Goal: Task Accomplishment & Management: Complete application form

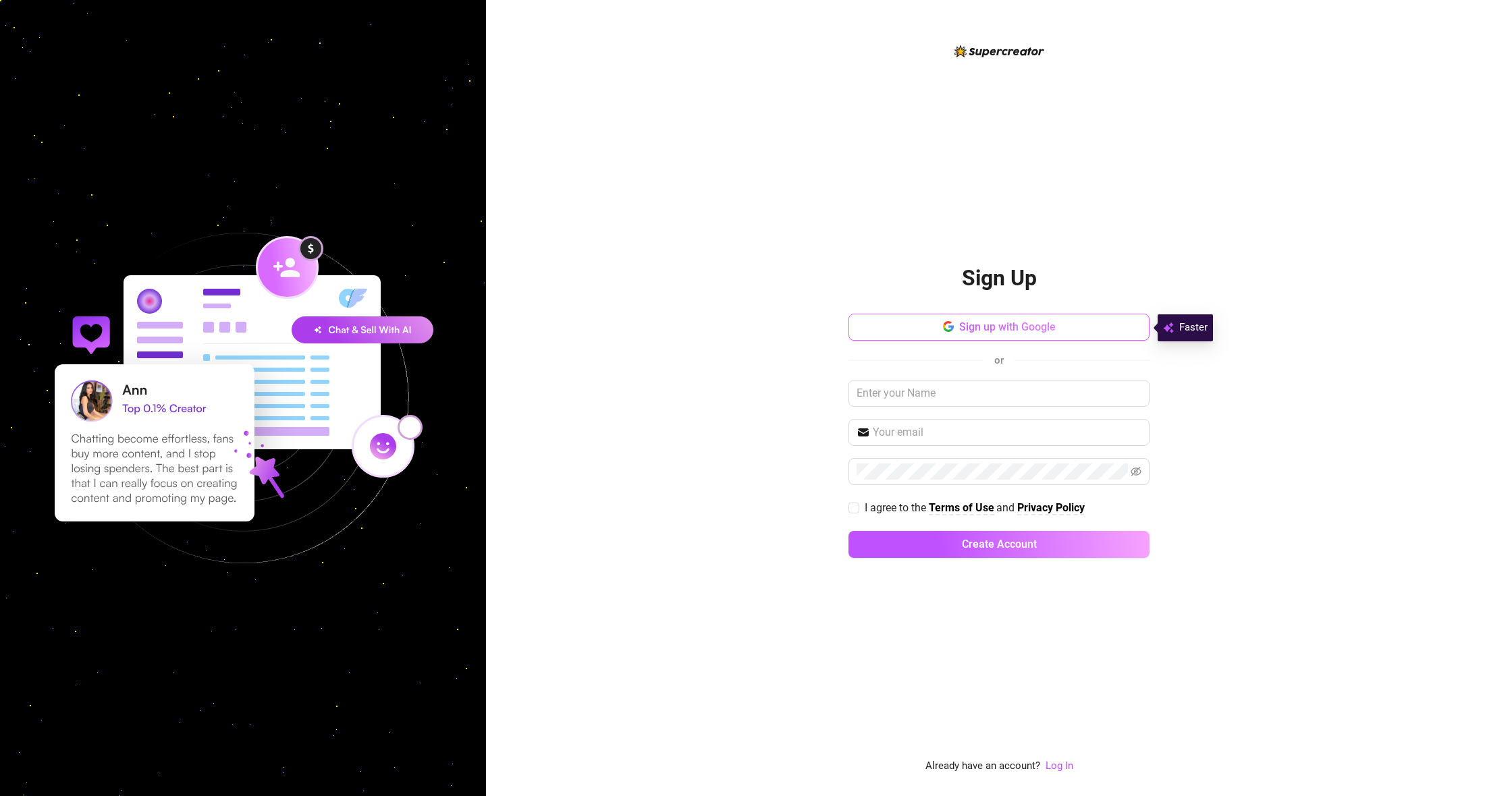
click at [1009, 325] on span "Sign up with Google" at bounding box center [1007, 327] width 96 height 13
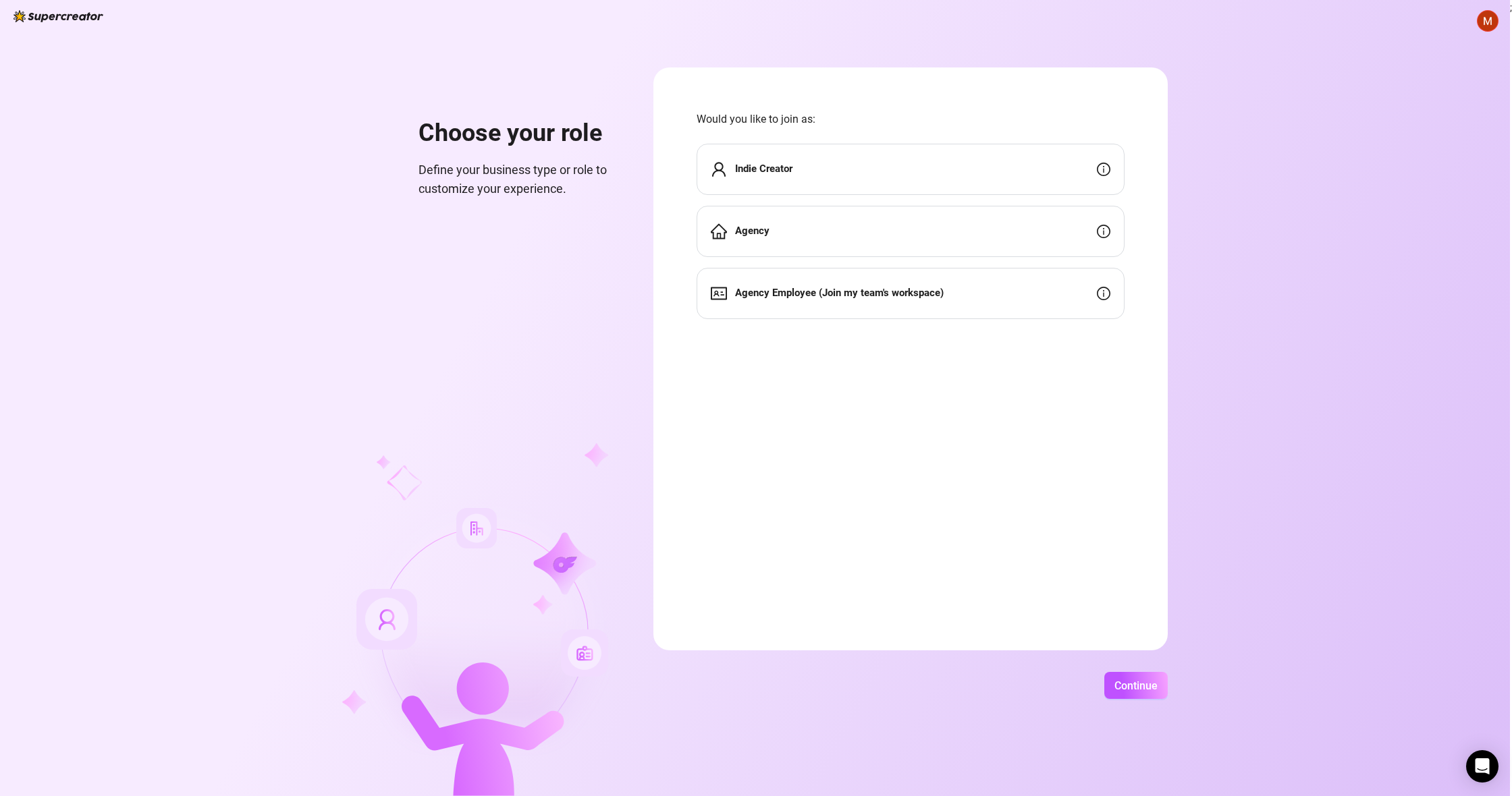
click at [852, 179] on div "Indie Creator" at bounding box center [911, 169] width 428 height 52
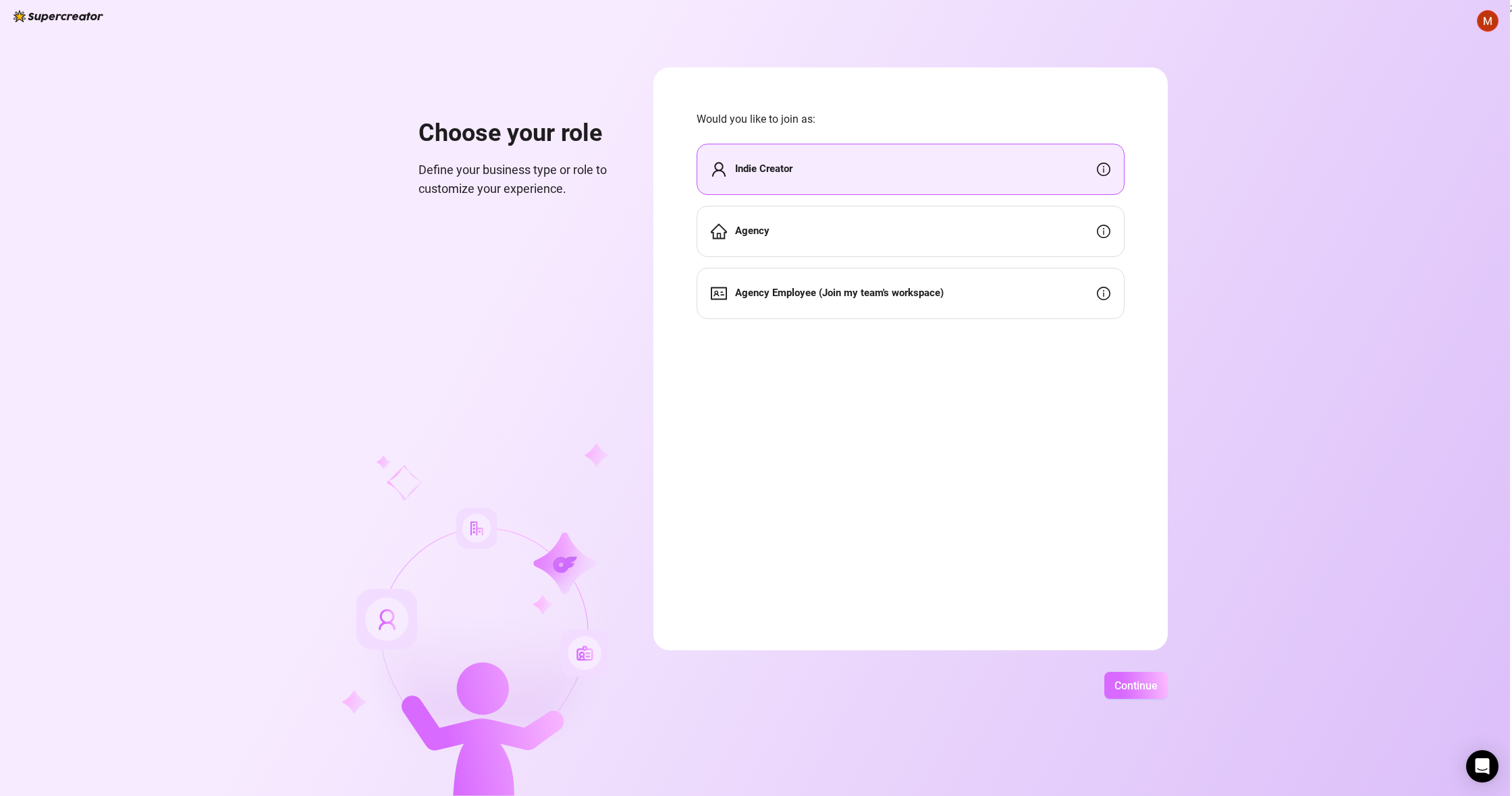
click at [1134, 683] on span "Continue" at bounding box center [1136, 685] width 43 height 13
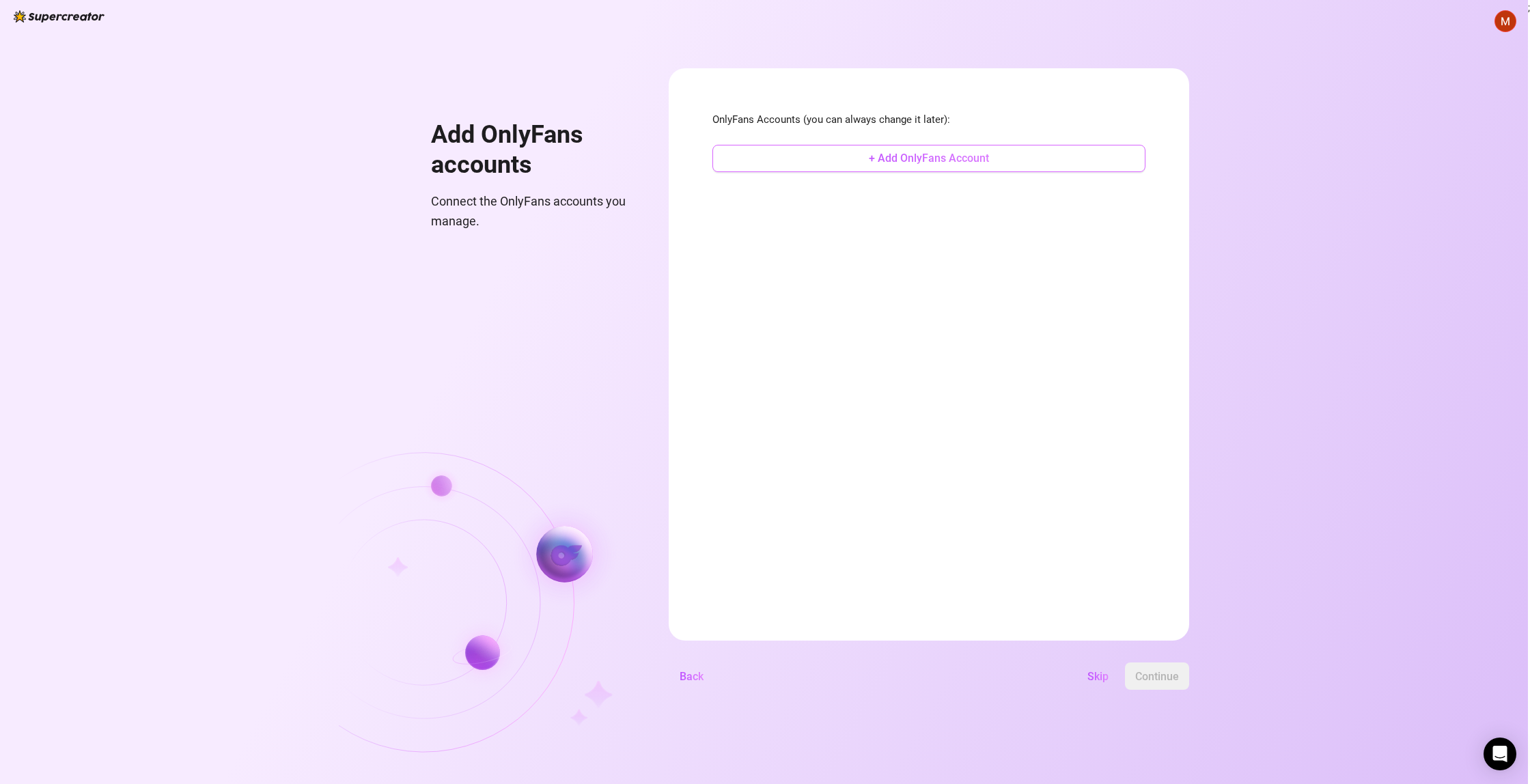
click at [1024, 167] on button "+ Add OnlyFans Account" at bounding box center [929, 157] width 433 height 27
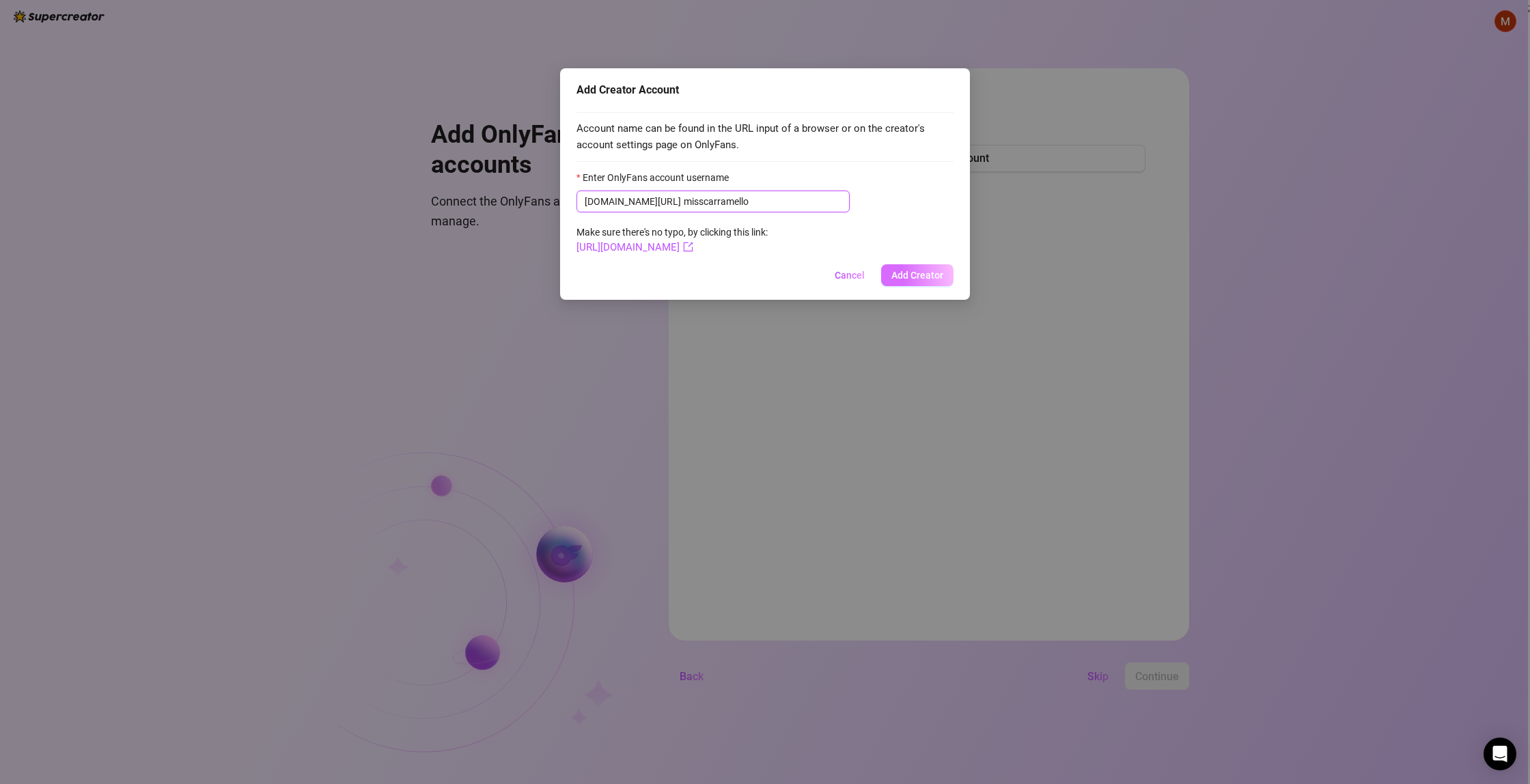
type input "misscarramello"
click at [913, 278] on span "Add Creator" at bounding box center [917, 275] width 52 height 11
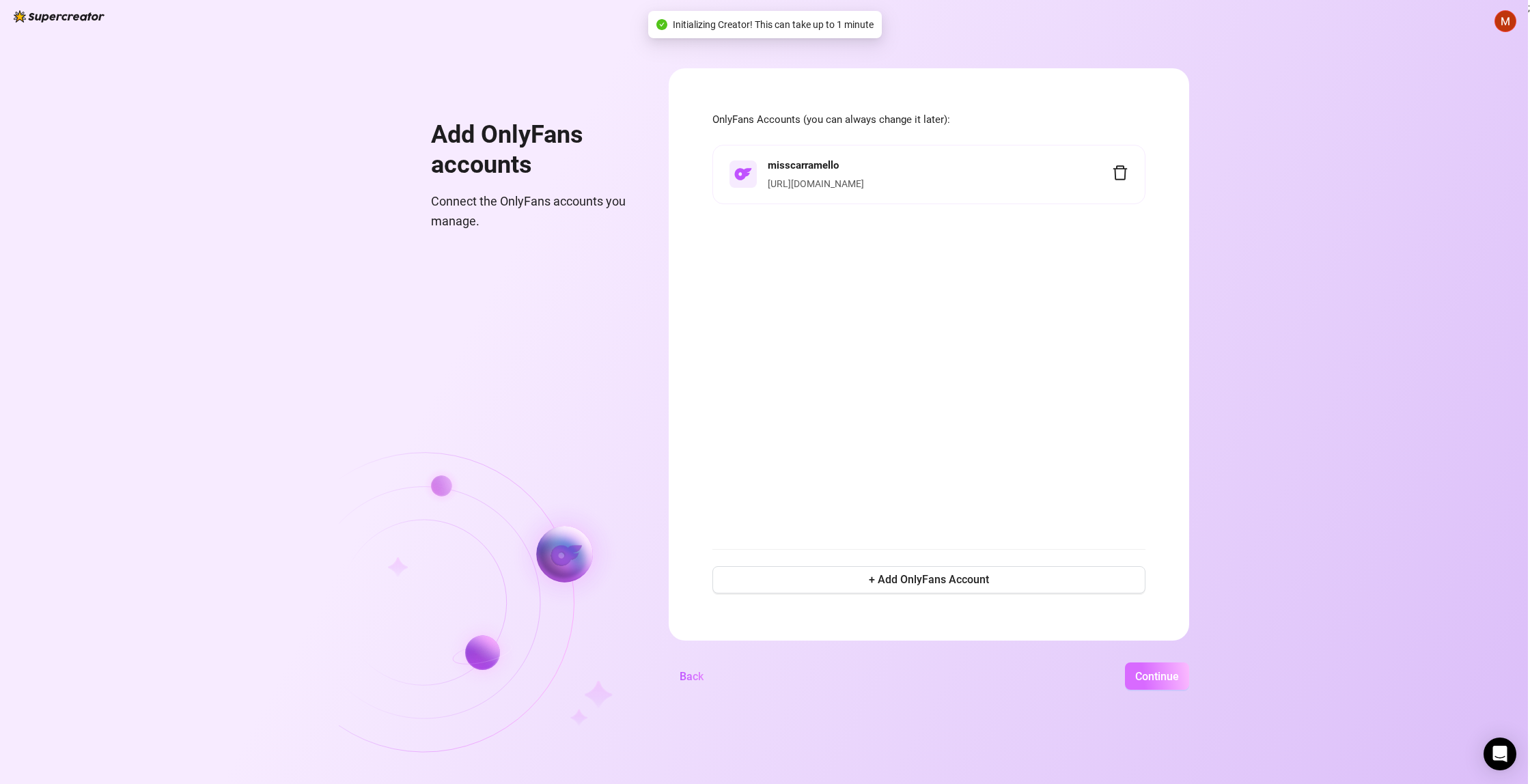
scroll to position [0, 1]
click at [1179, 670] on span "Continue" at bounding box center [1158, 676] width 44 height 13
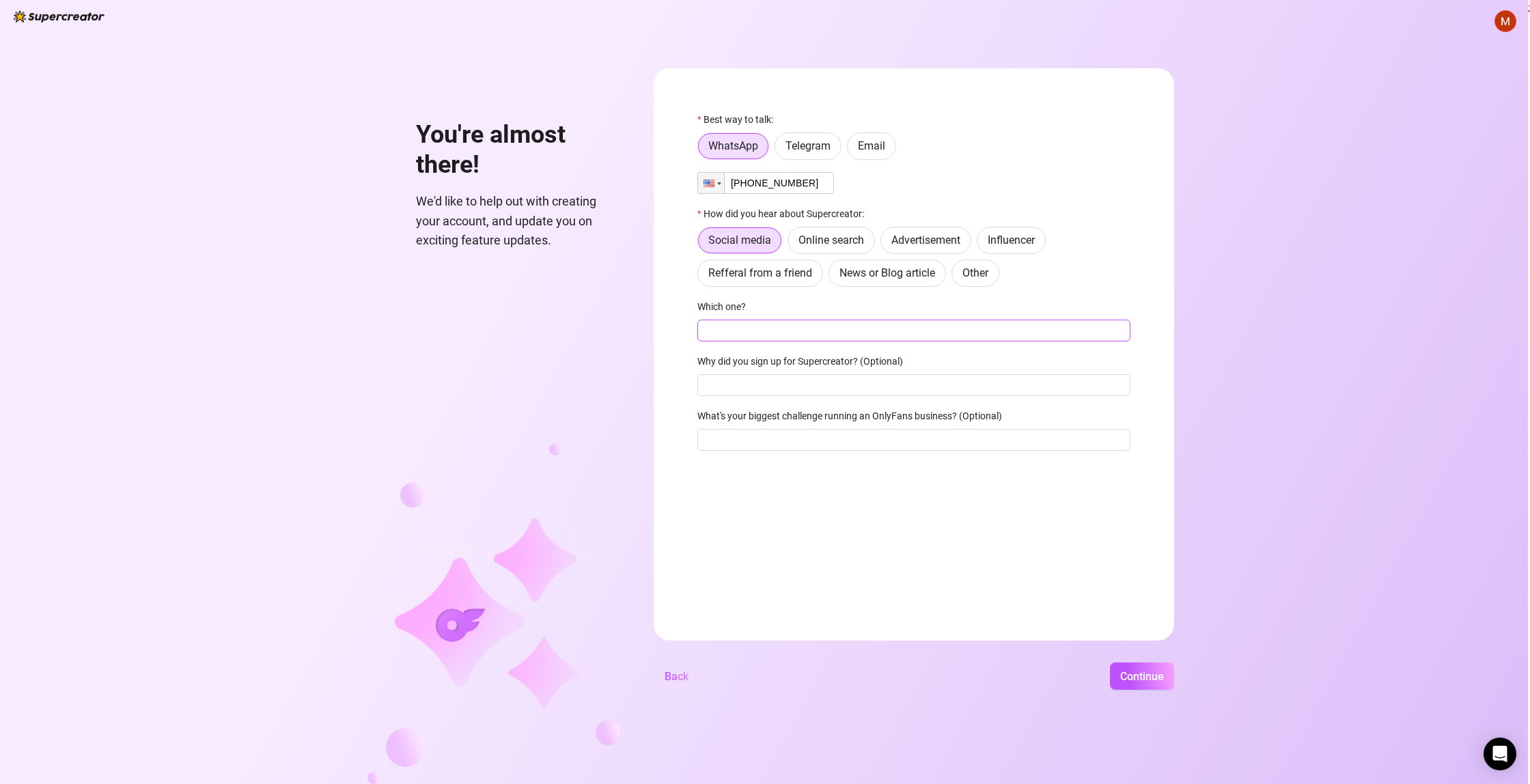
type input "[PHONE_NUMBER]"
click at [786, 325] on input "Which one?" at bounding box center [914, 330] width 433 height 22
type input "G"
type input "Google"
click at [985, 271] on span "Other" at bounding box center [976, 272] width 26 height 13
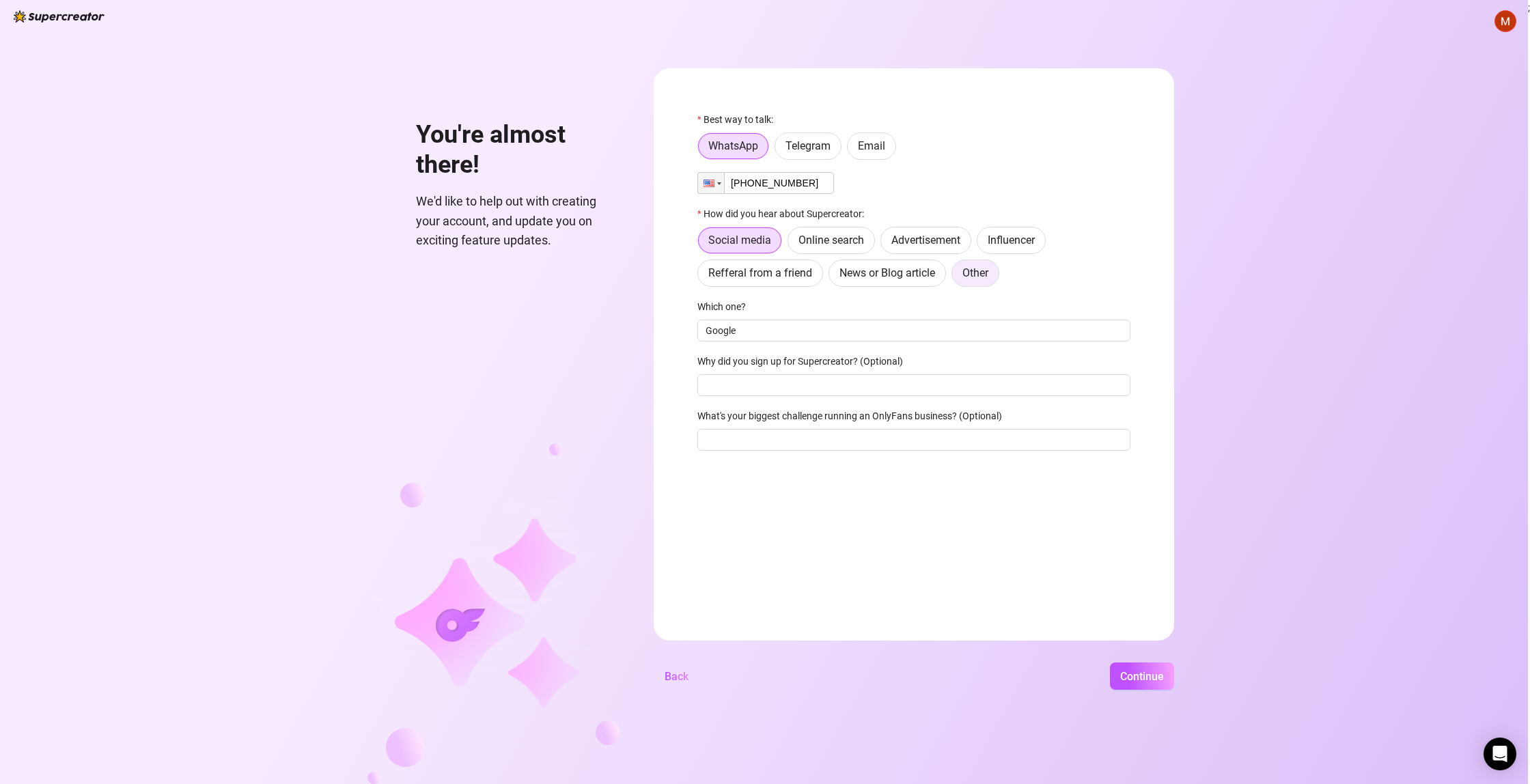
click at [956, 277] on input "Other" at bounding box center [956, 277] width 0 height 0
click at [773, 280] on label "Refferal from a friend" at bounding box center [760, 272] width 125 height 27
click at [701, 277] on input "Refferal from a friend" at bounding box center [701, 277] width 0 height 0
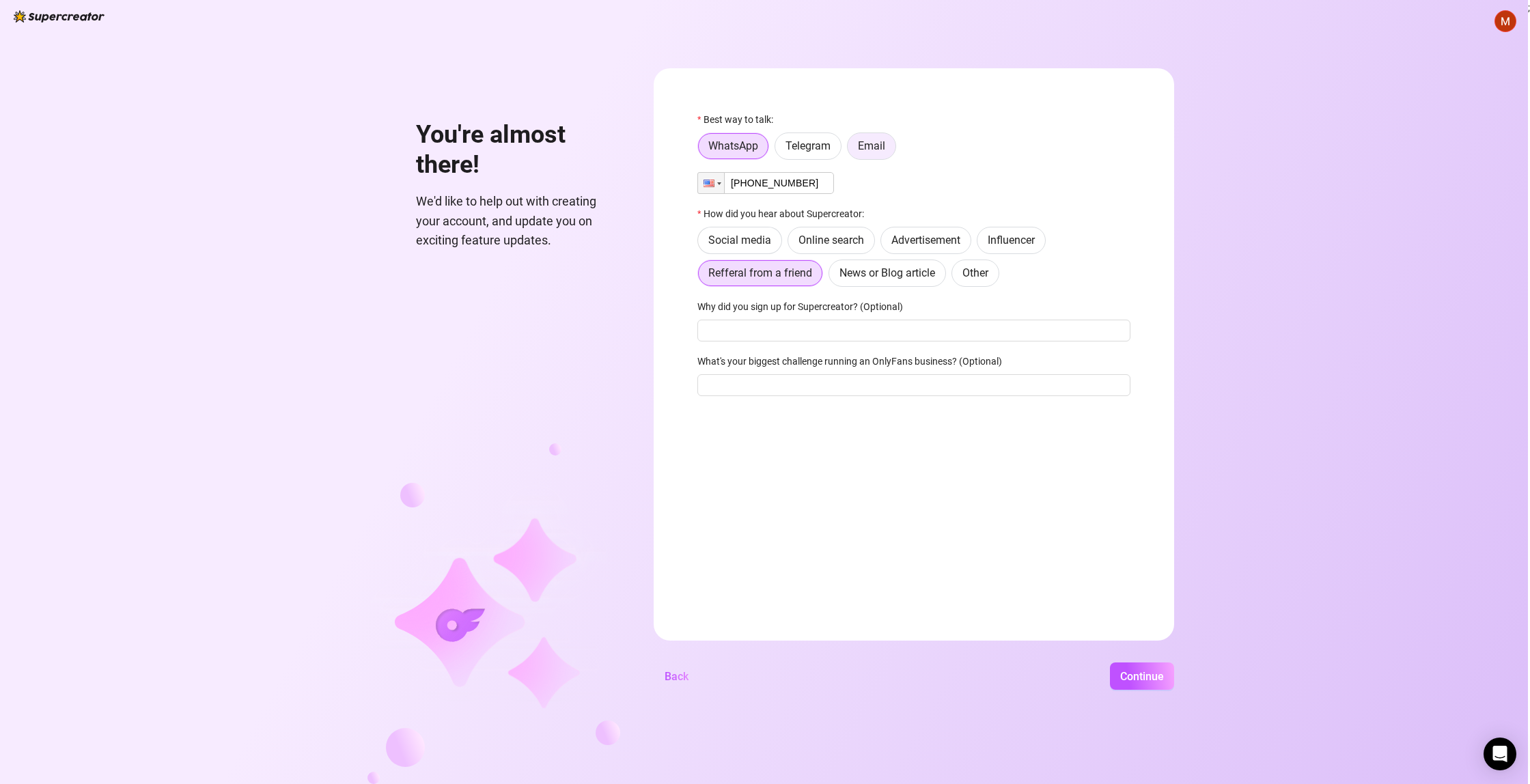
click at [875, 144] on span "Email" at bounding box center [871, 145] width 27 height 13
click at [851, 150] on input "Email" at bounding box center [851, 150] width 0 height 0
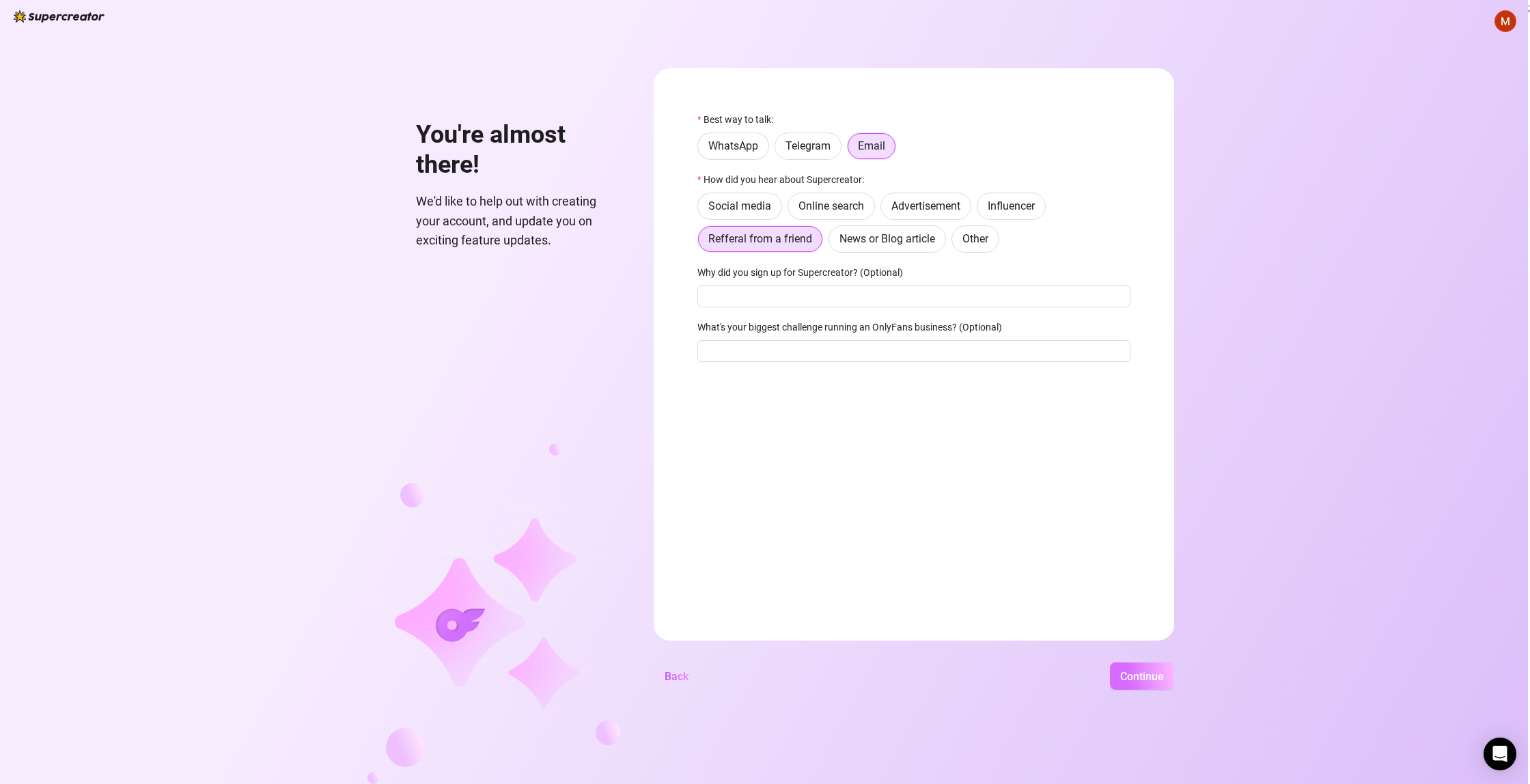
click at [1129, 673] on span "Continue" at bounding box center [1142, 676] width 44 height 13
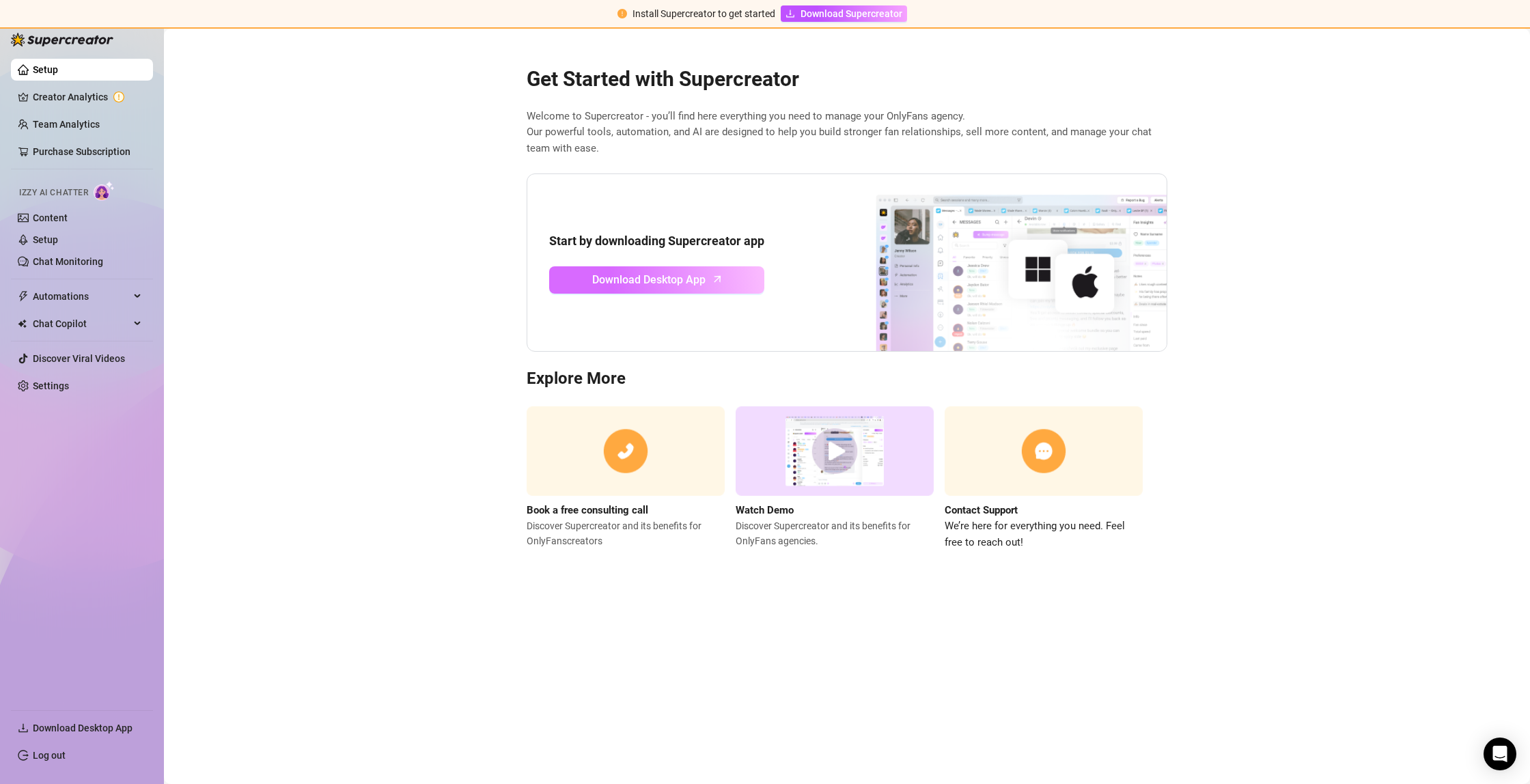
click at [673, 276] on span "Download Desktop App" at bounding box center [649, 280] width 113 height 17
